Goal: Navigation & Orientation: Find specific page/section

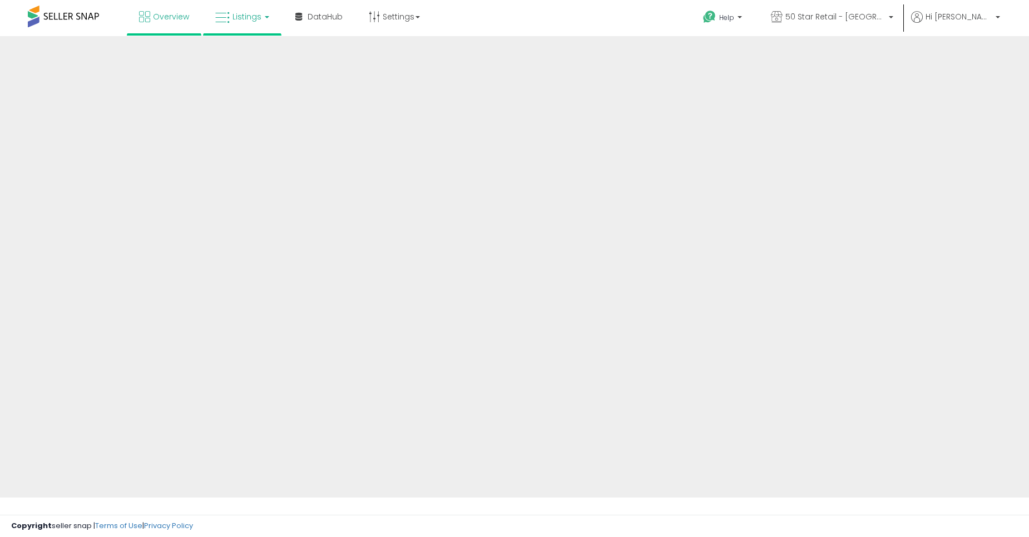
click at [230, 25] on link "Listings" at bounding box center [242, 16] width 71 height 33
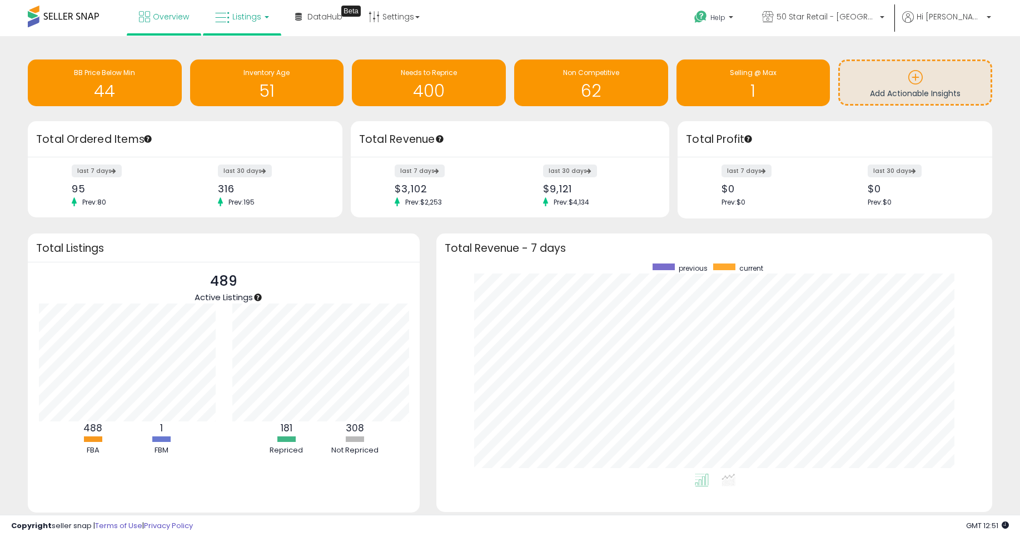
click at [249, 27] on link "Listings" at bounding box center [242, 16] width 71 height 33
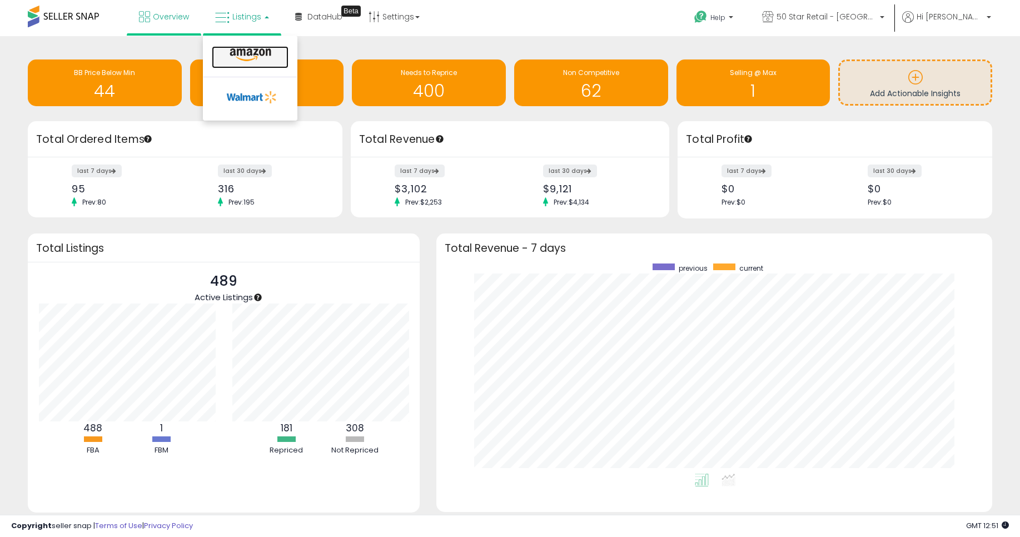
click at [262, 55] on icon at bounding box center [250, 55] width 48 height 14
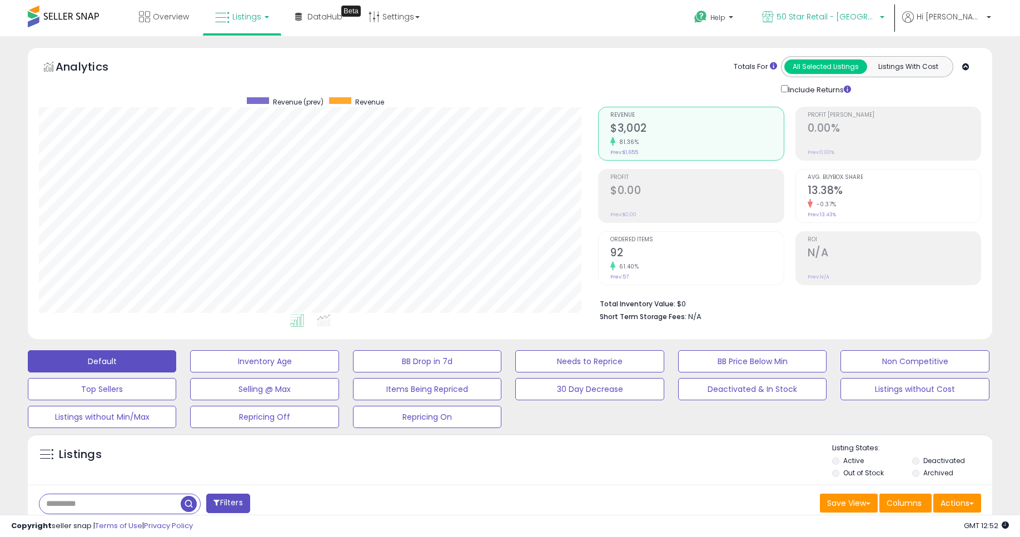
scroll to position [228, 560]
